Goal: Task Accomplishment & Management: Use online tool/utility

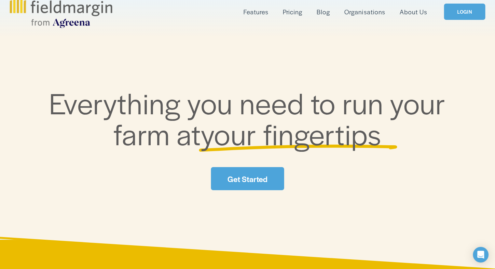
scroll to position [41, 0]
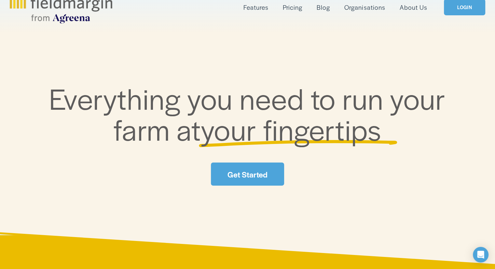
click at [463, 10] on link "LOGIN" at bounding box center [464, 7] width 41 height 17
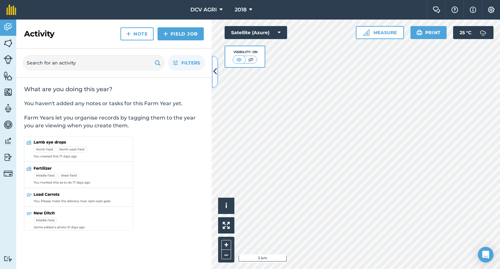
click at [213, 77] on button at bounding box center [215, 71] width 7 height 33
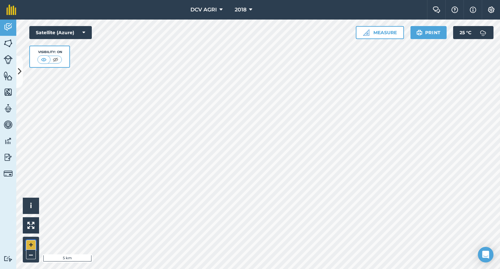
click at [30, 240] on button "+" at bounding box center [31, 245] width 10 height 10
click at [10, 46] on img at bounding box center [8, 43] width 9 height 10
click at [31, 244] on button "+" at bounding box center [31, 245] width 10 height 10
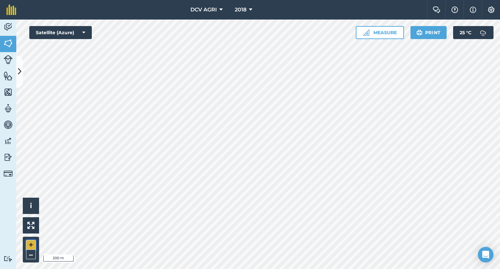
click at [33, 242] on button "+" at bounding box center [31, 245] width 10 height 10
click at [31, 253] on button "–" at bounding box center [31, 254] width 10 height 9
click at [32, 242] on button "+" at bounding box center [31, 245] width 10 height 10
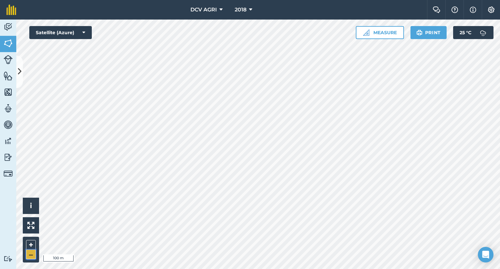
click at [35, 253] on button "–" at bounding box center [31, 254] width 10 height 9
click at [30, 246] on button "+" at bounding box center [31, 245] width 10 height 10
click at [33, 253] on button "–" at bounding box center [31, 254] width 10 height 9
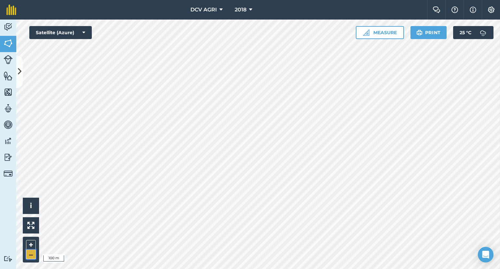
click at [33, 253] on button "–" at bounding box center [31, 254] width 10 height 9
click at [34, 244] on button "+" at bounding box center [31, 245] width 10 height 10
click at [349, 268] on html "DCV AGRI 2018 Farm Chat Help Info Settings DCV AGRI - 2018 Reproduced with the …" at bounding box center [250, 134] width 500 height 269
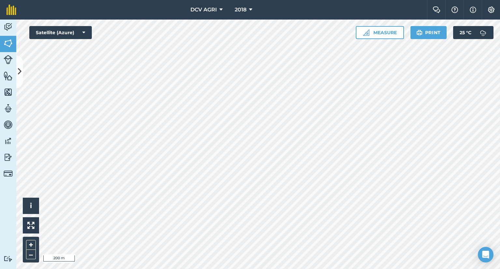
click at [234, 0] on html "DCV AGRI 2018 Farm Chat Help Info Settings DCV AGRI - 2018 Reproduced with the …" at bounding box center [250, 134] width 500 height 269
click at [33, 242] on button "+" at bounding box center [31, 245] width 10 height 10
click at [29, 243] on button "+" at bounding box center [31, 245] width 10 height 10
